Goal: Transaction & Acquisition: Purchase product/service

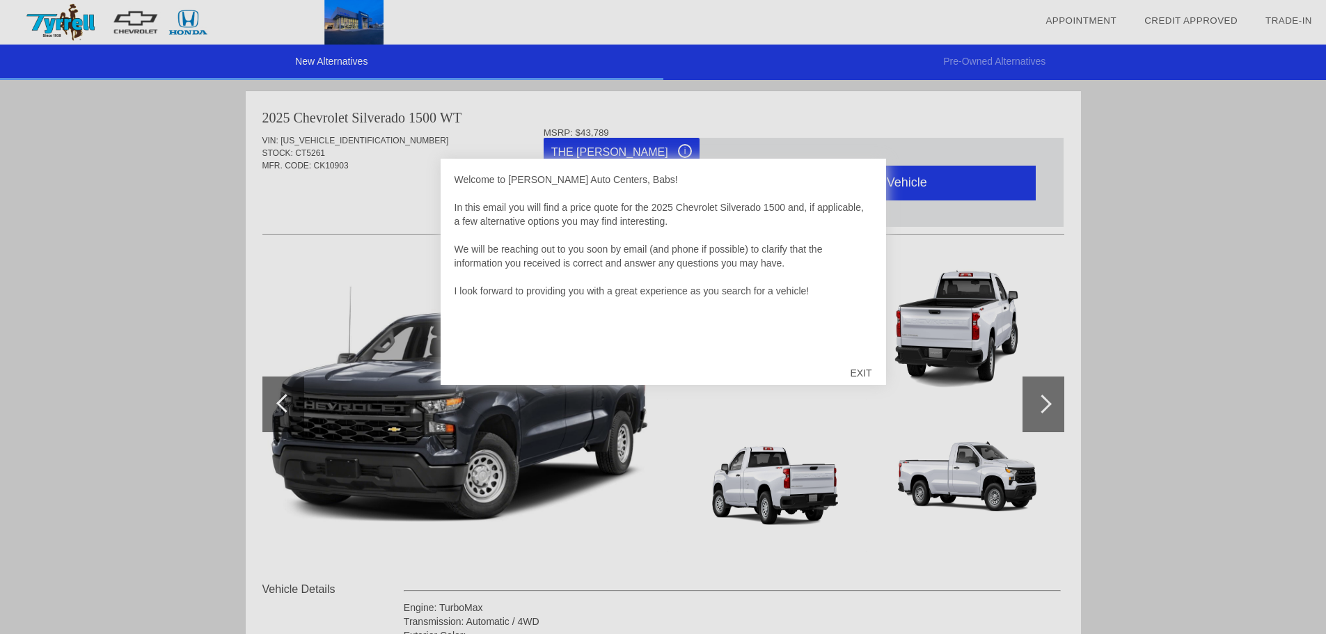
click at [854, 373] on div "EXIT" at bounding box center [860, 373] width 49 height 42
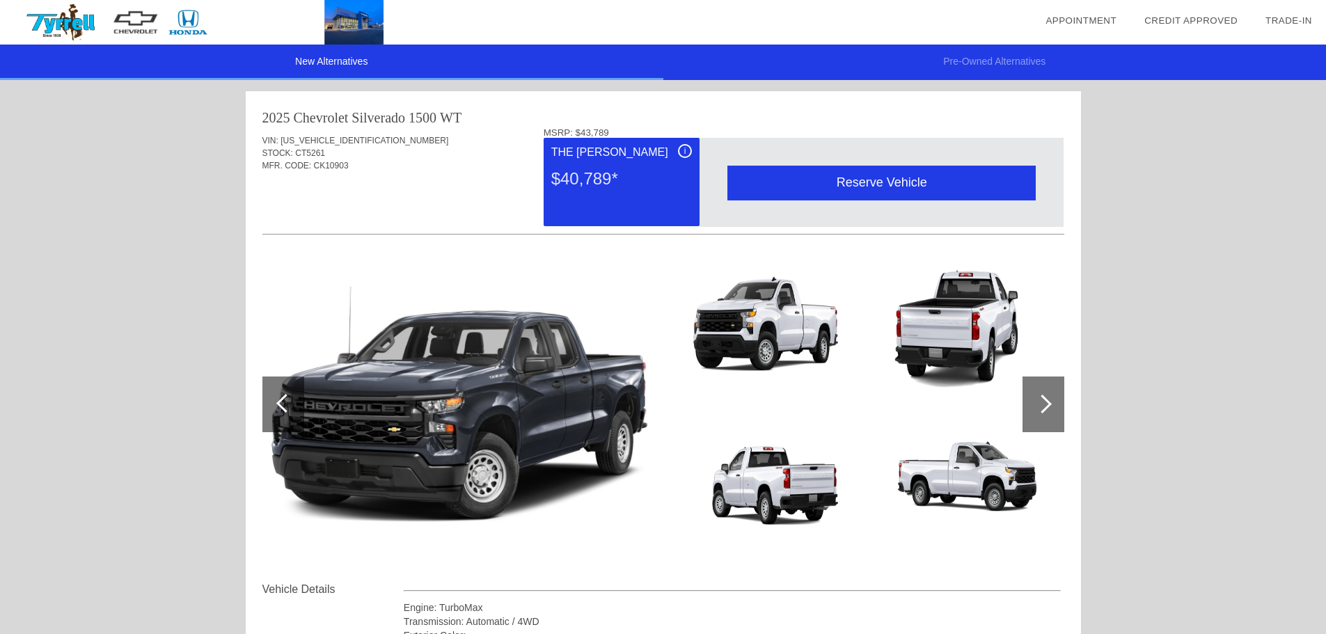
click at [1093, 21] on link "Appointment" at bounding box center [1081, 20] width 71 height 10
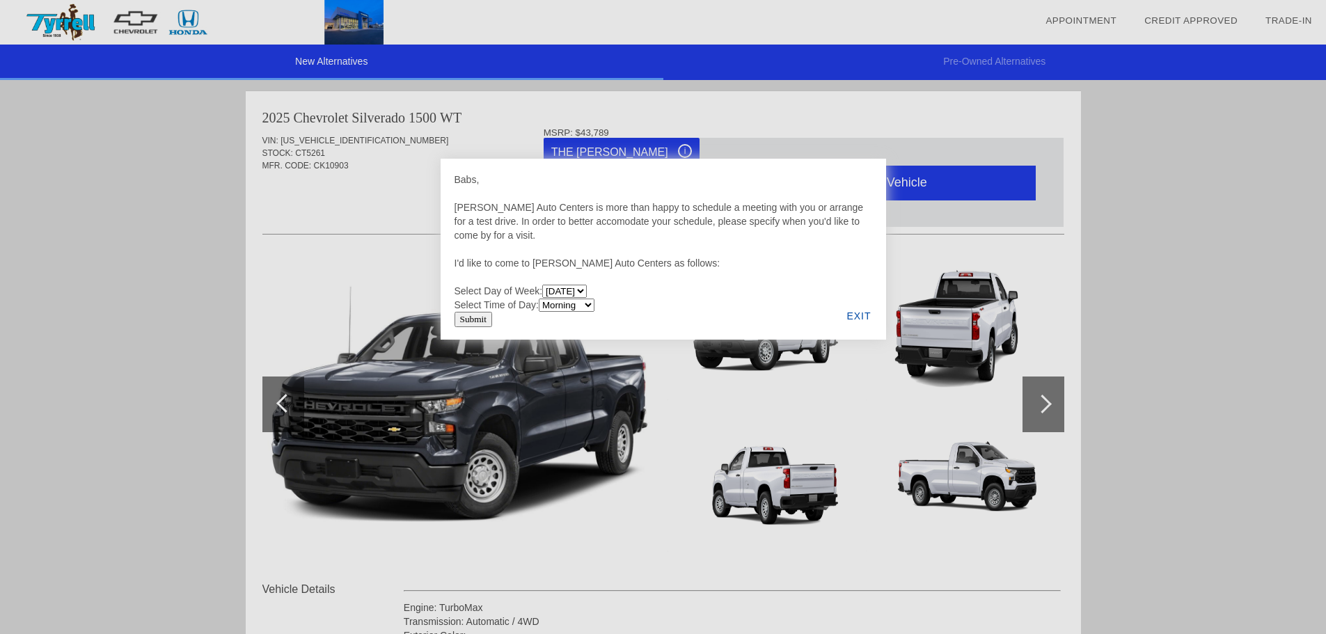
click at [860, 315] on div "EXIT" at bounding box center [859, 315] width 54 height 47
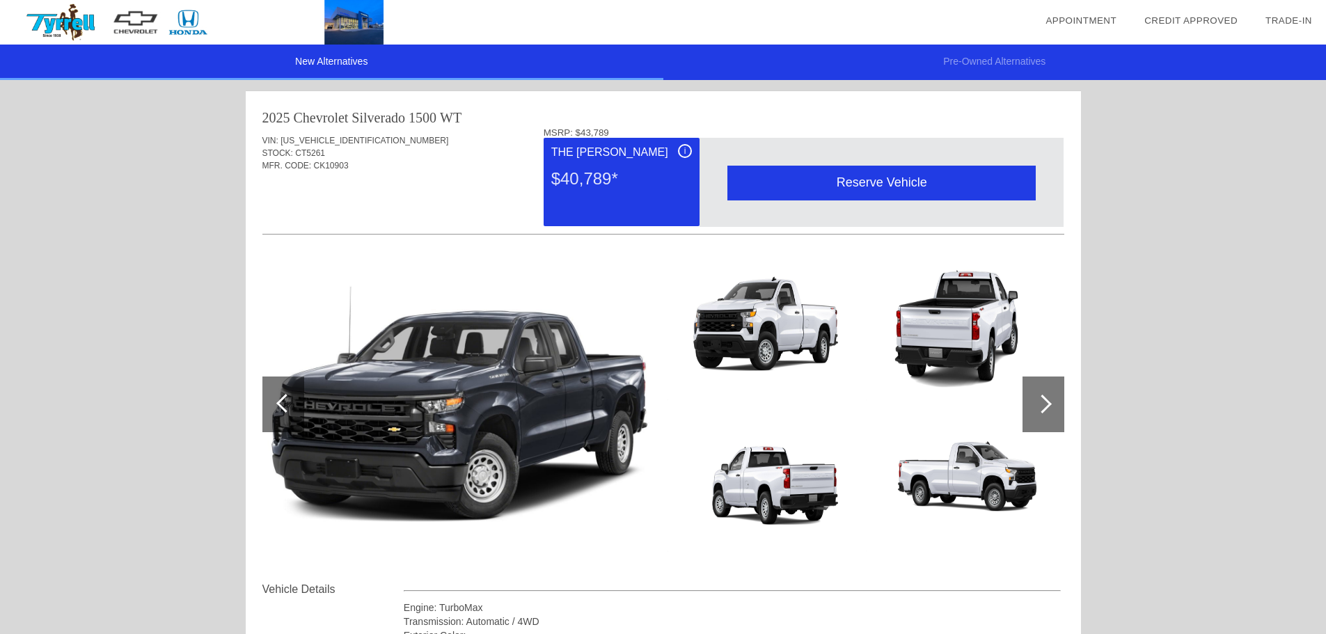
click at [120, 26] on img at bounding box center [192, 22] width 384 height 45
click at [1160, 16] on link "Credit Approved" at bounding box center [1191, 20] width 93 height 10
click at [1191, 22] on link "Credit Approved" at bounding box center [1191, 20] width 93 height 10
click at [1163, 20] on link "Credit Approved" at bounding box center [1191, 20] width 93 height 10
click at [1277, 16] on link "Trade-In" at bounding box center [1289, 20] width 47 height 10
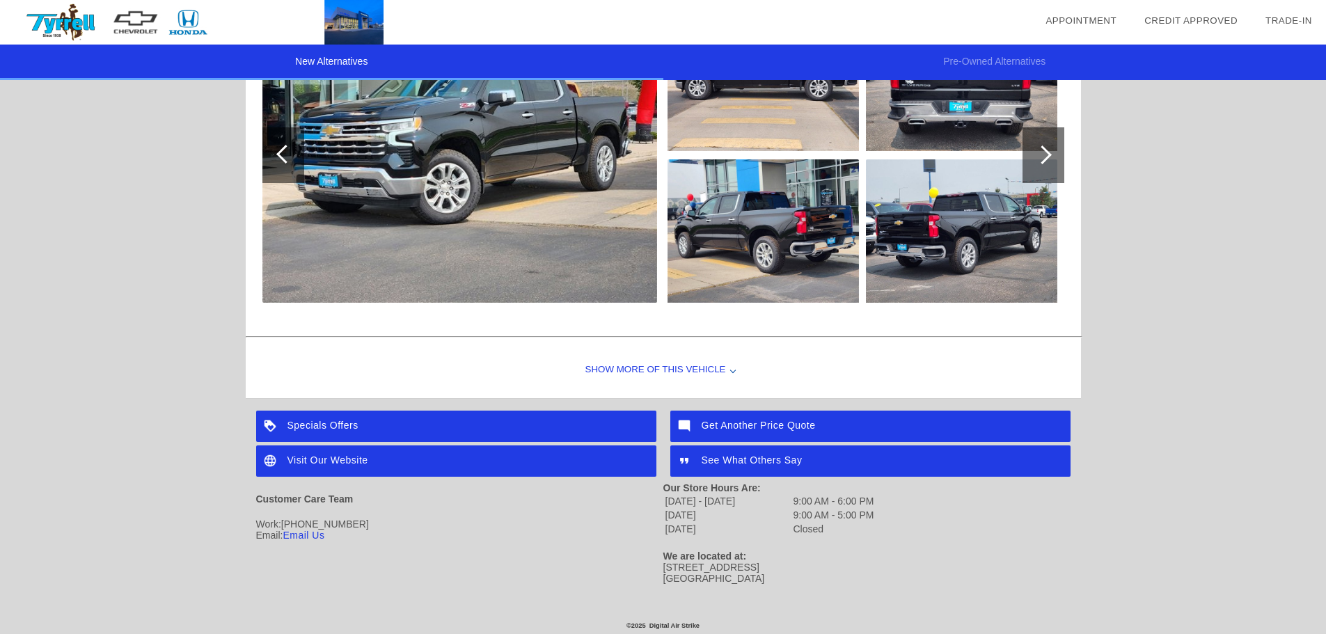
scroll to position [1673, 0]
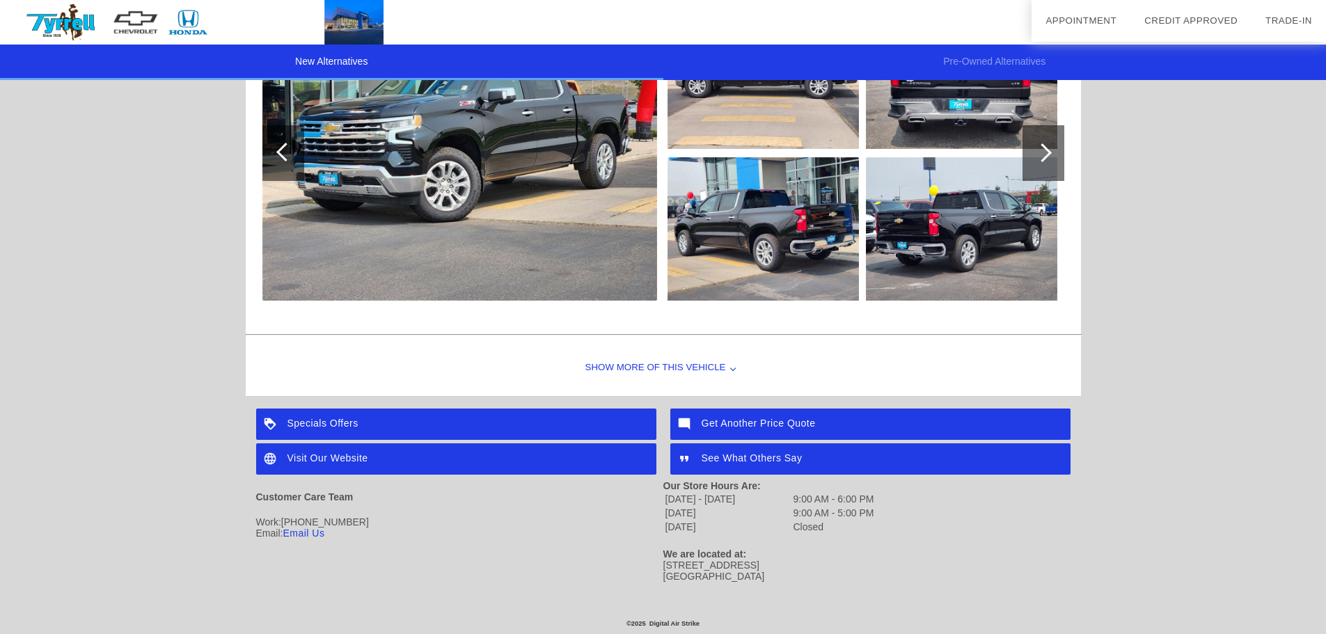
click at [754, 425] on div "Get Another Price Quote" at bounding box center [870, 424] width 400 height 31
click at [338, 423] on div "Specials Offers" at bounding box center [456, 424] width 400 height 31
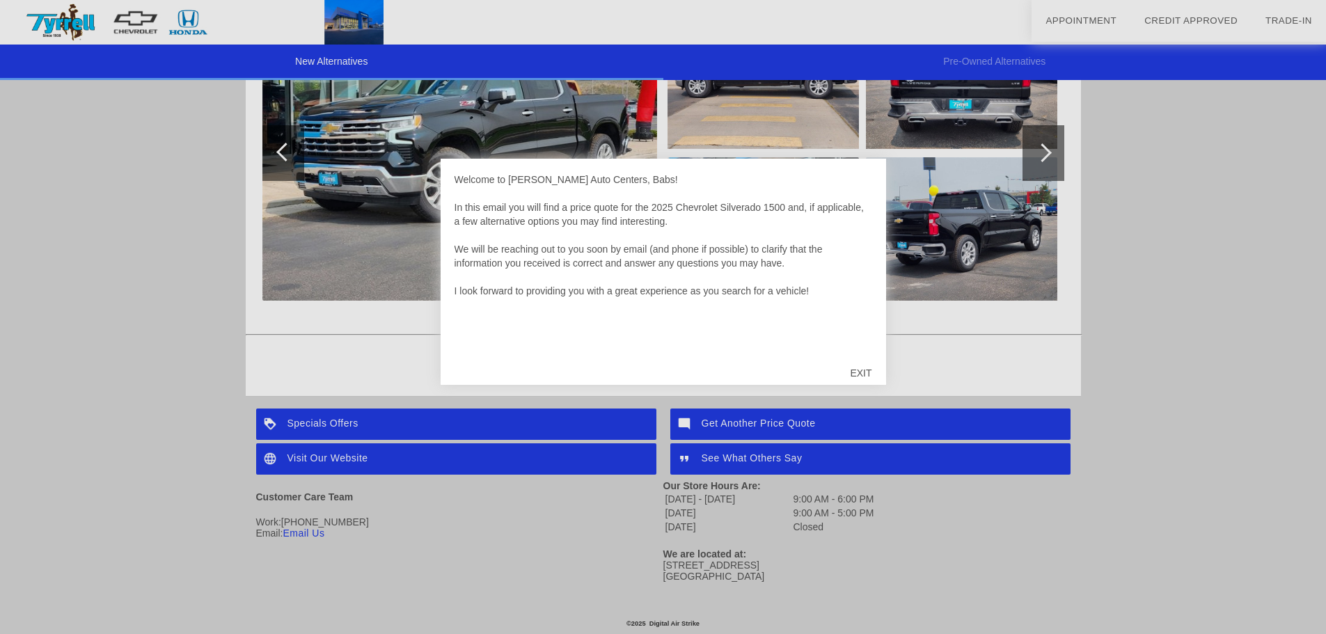
click at [860, 369] on div "EXIT" at bounding box center [860, 373] width 49 height 42
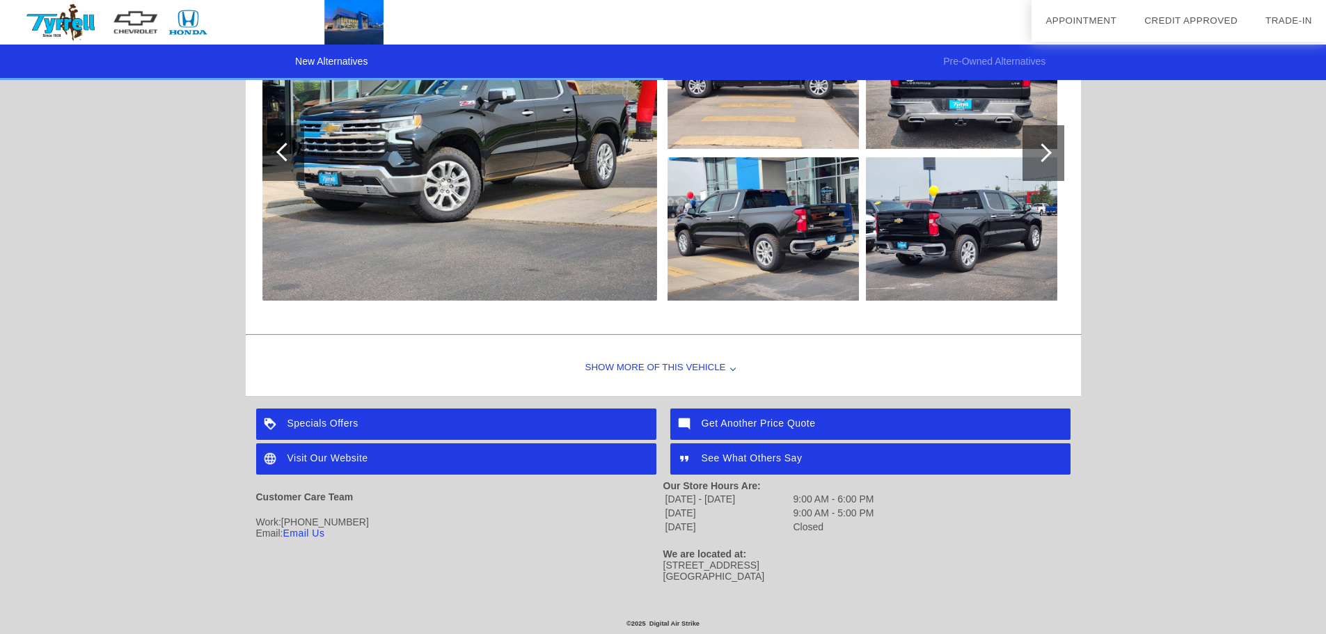
click at [1217, 23] on link "Credit Approved" at bounding box center [1191, 20] width 93 height 10
